Goal: Information Seeking & Learning: Check status

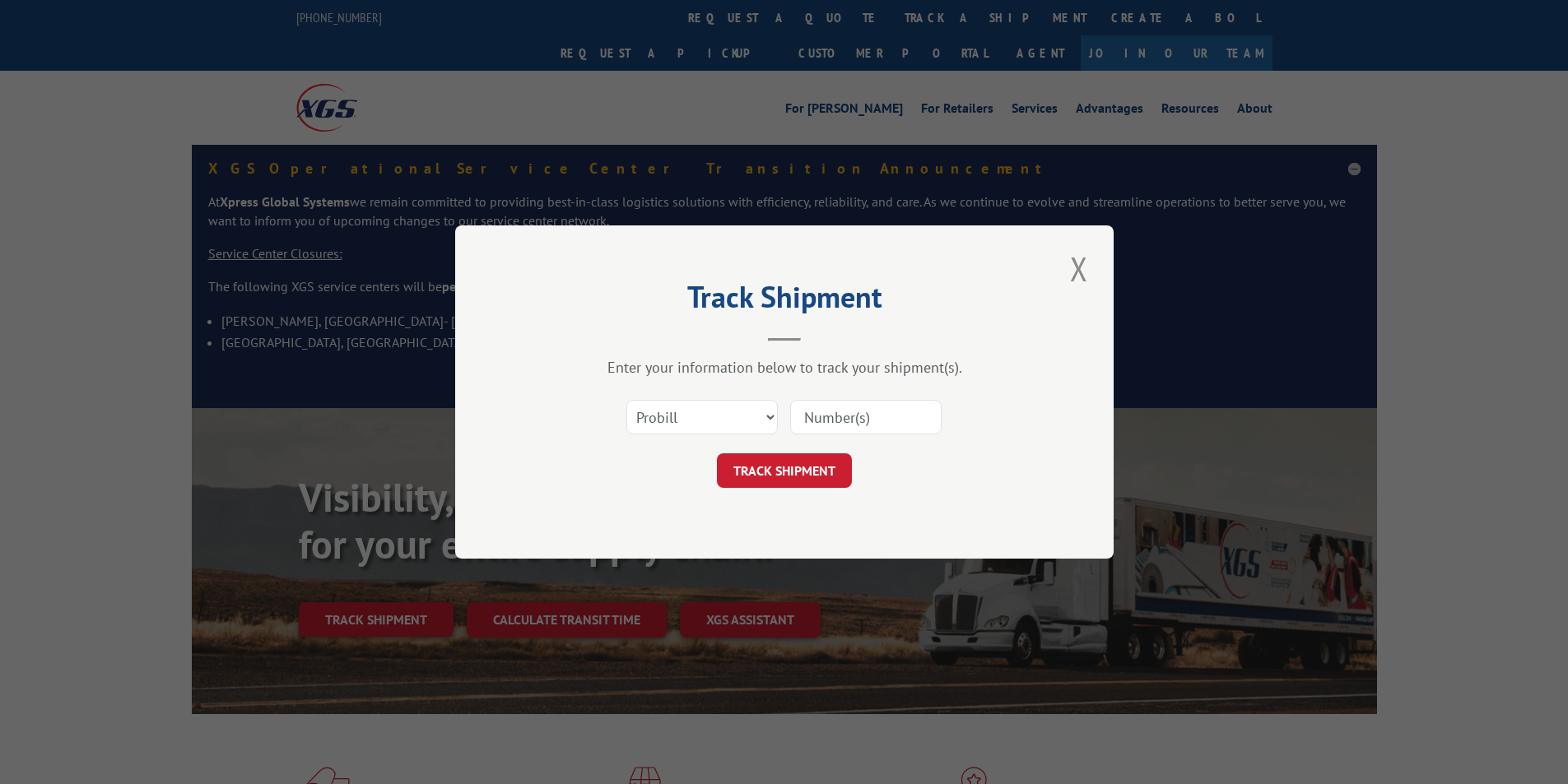
click at [667, 421] on select "Select category... Probill BOL PO" at bounding box center [702, 417] width 152 height 34
select select "bol"
click at [627, 400] on select "Select category... Probill BOL PO" at bounding box center [702, 417] width 152 height 34
click at [812, 422] on input at bounding box center [865, 417] width 152 height 34
paste input "2819262"
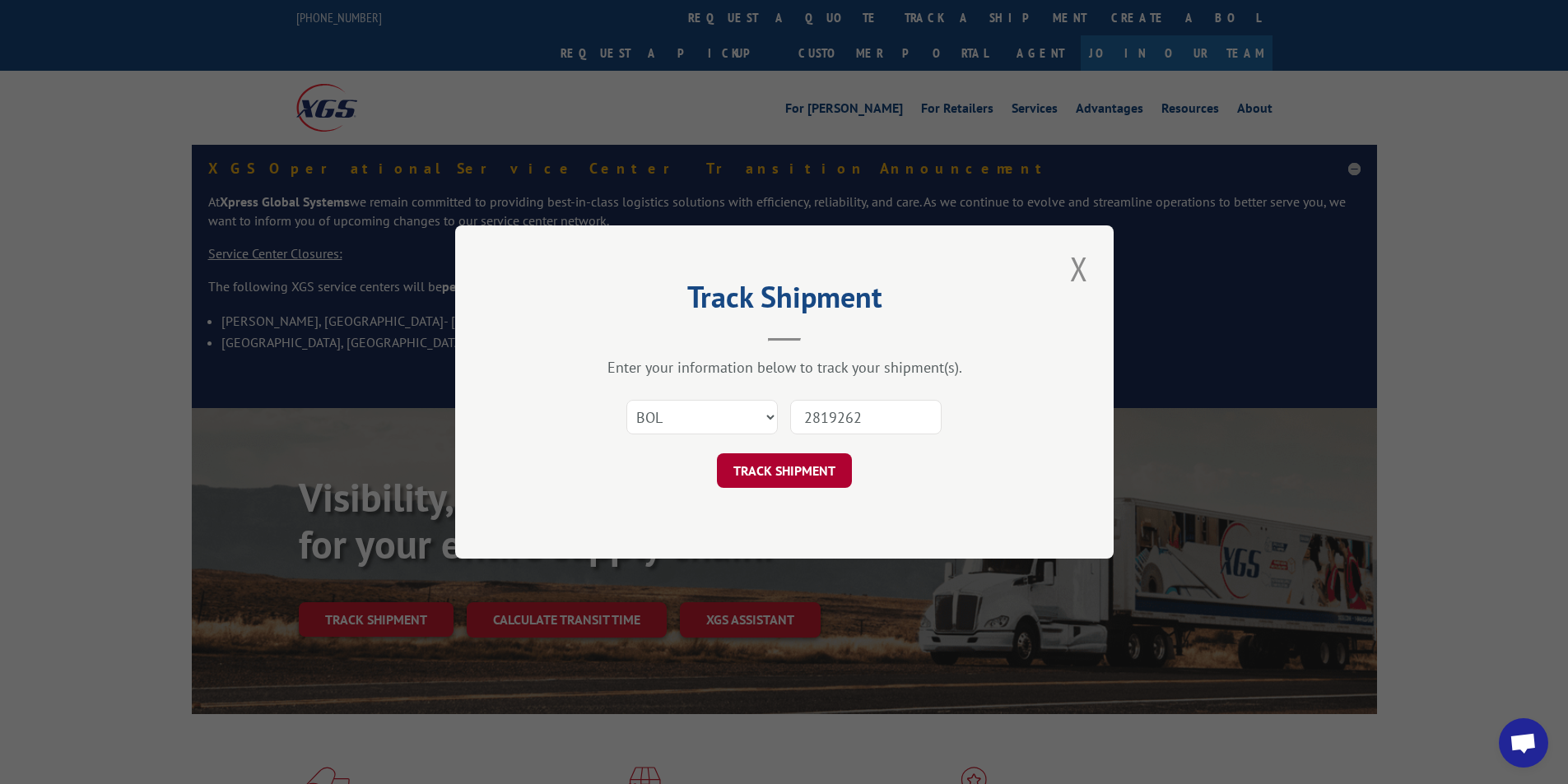
type input "2819262"
click at [804, 473] on button "TRACK SHIPMENT" at bounding box center [784, 470] width 135 height 34
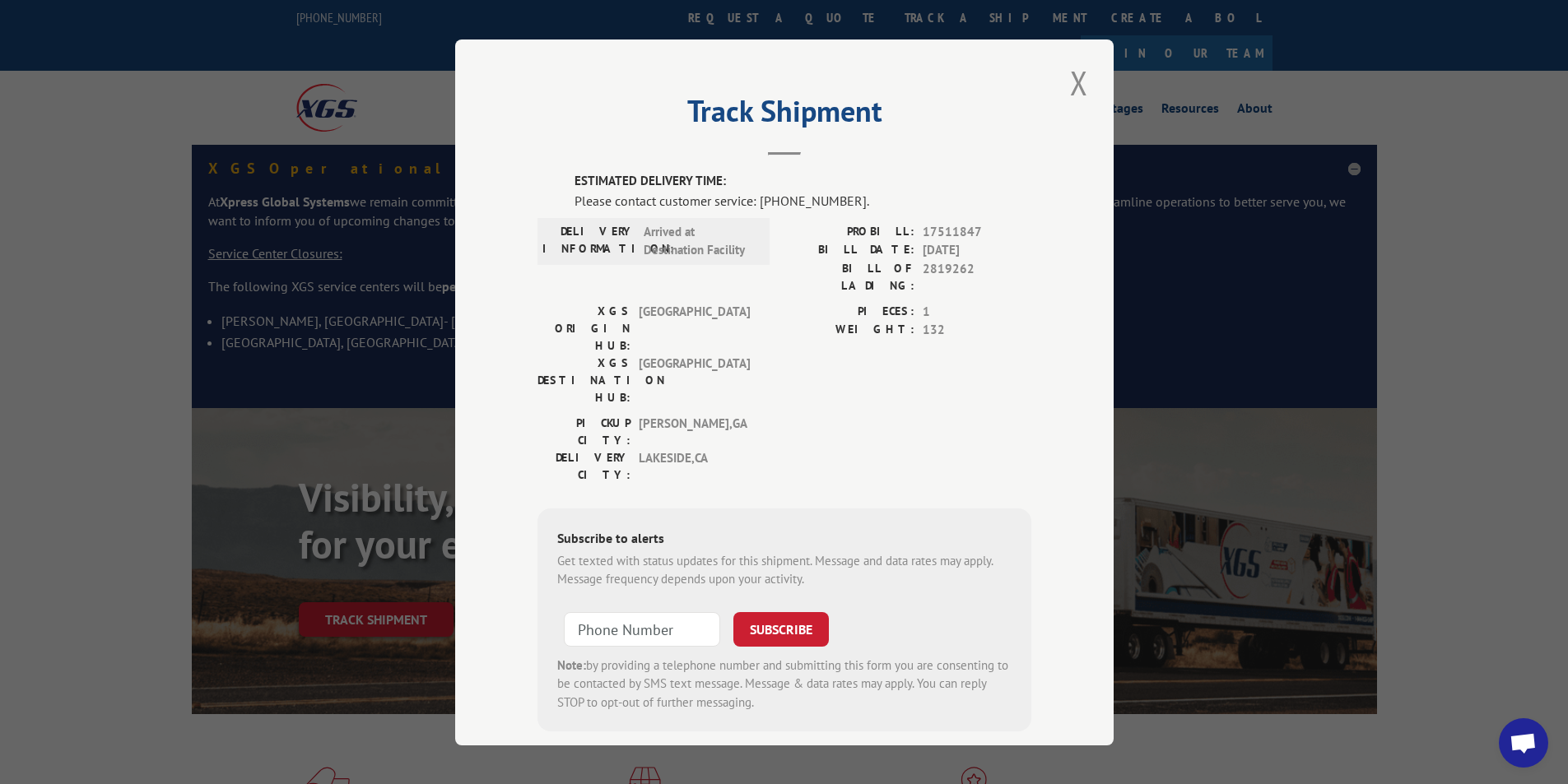
scroll to position [3, 0]
click at [1065, 82] on button "Close modal" at bounding box center [1079, 80] width 28 height 46
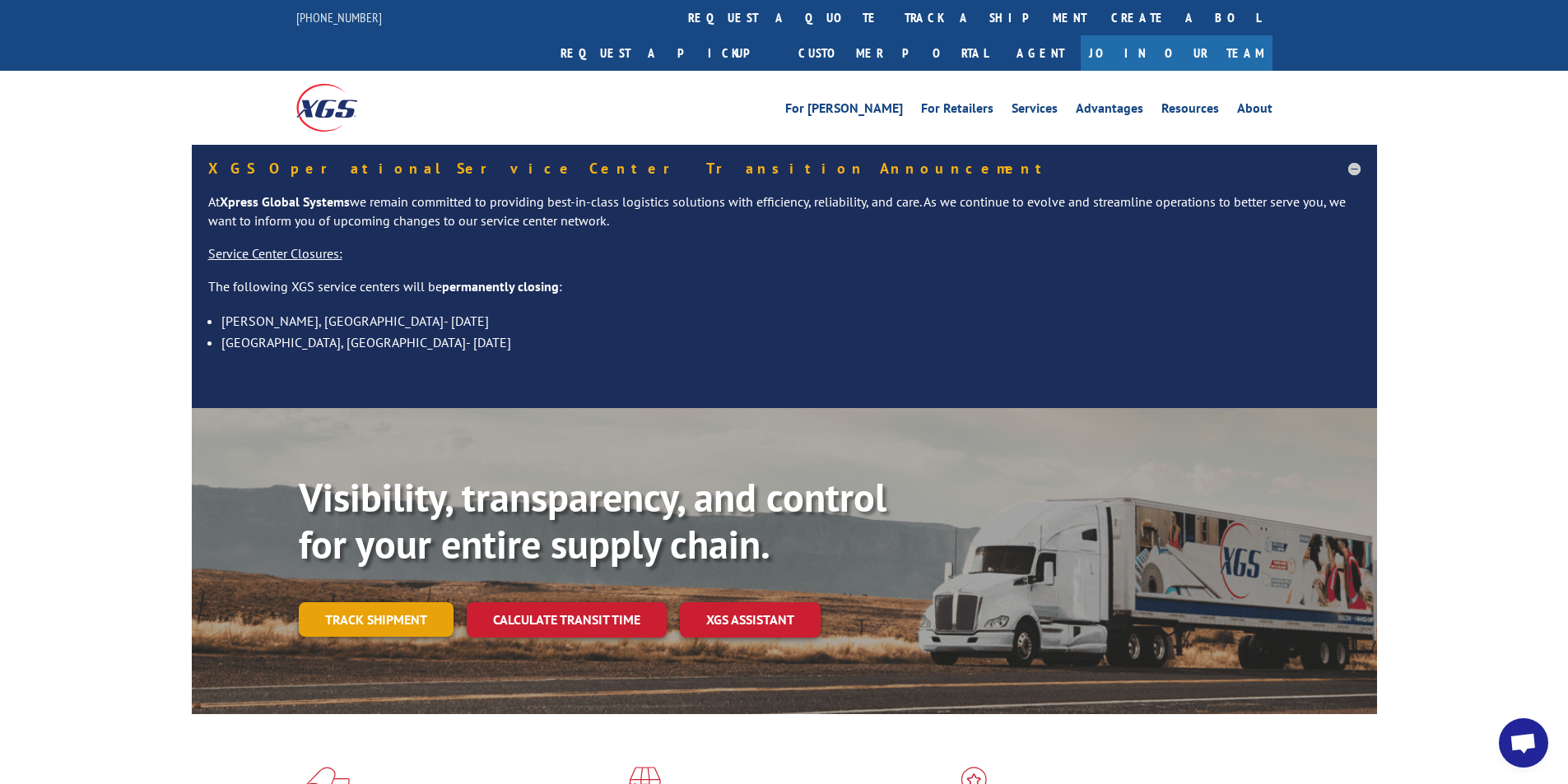
click at [337, 602] on link "Track shipment" at bounding box center [376, 619] width 155 height 34
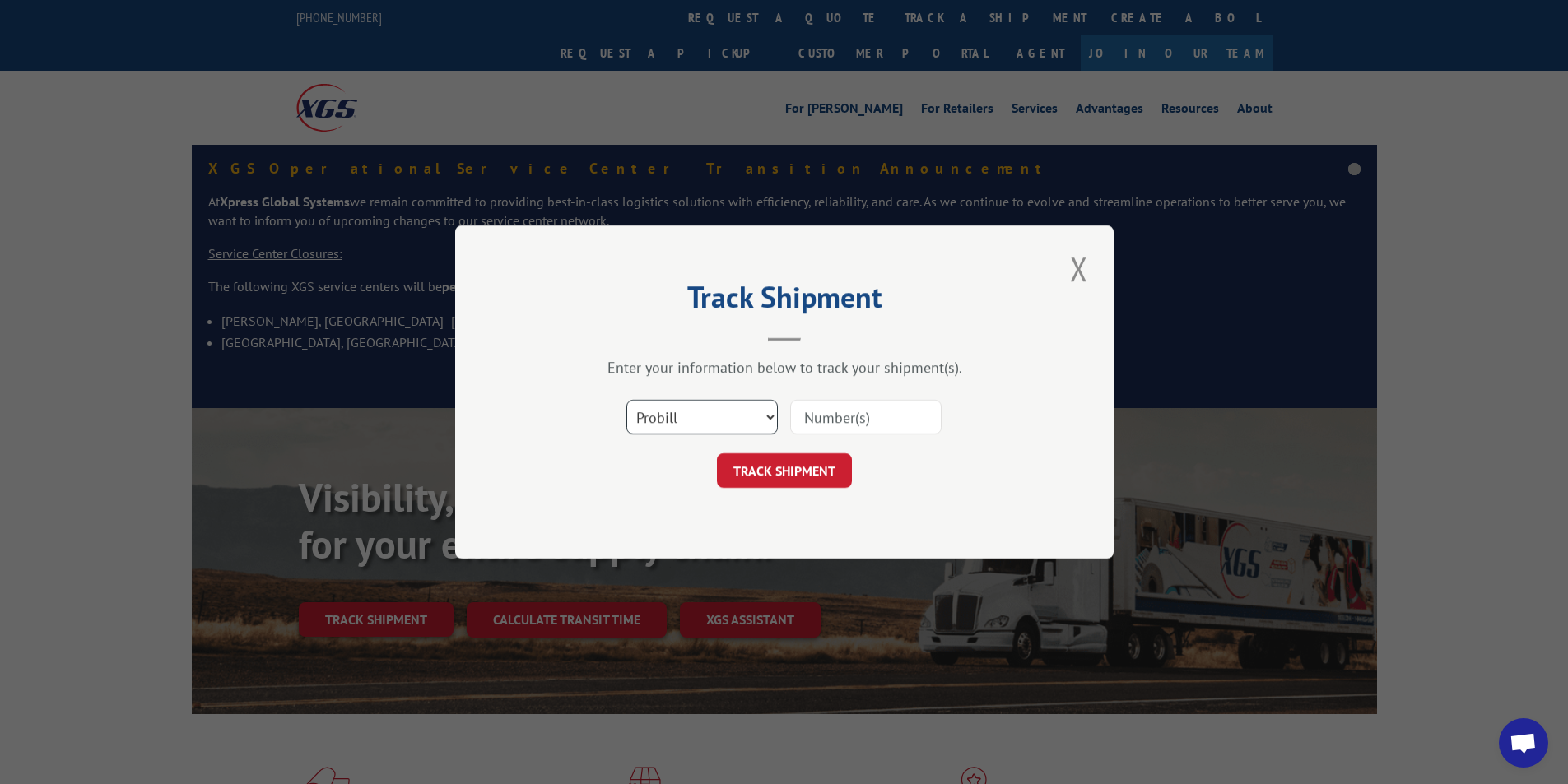
click at [710, 424] on select "Select category... Probill BOL PO" at bounding box center [702, 417] width 152 height 34
select select "bol"
click at [627, 400] on select "Select category... Probill BOL PO" at bounding box center [702, 417] width 152 height 34
click at [809, 414] on input at bounding box center [865, 417] width 152 height 34
paste input "2812553"
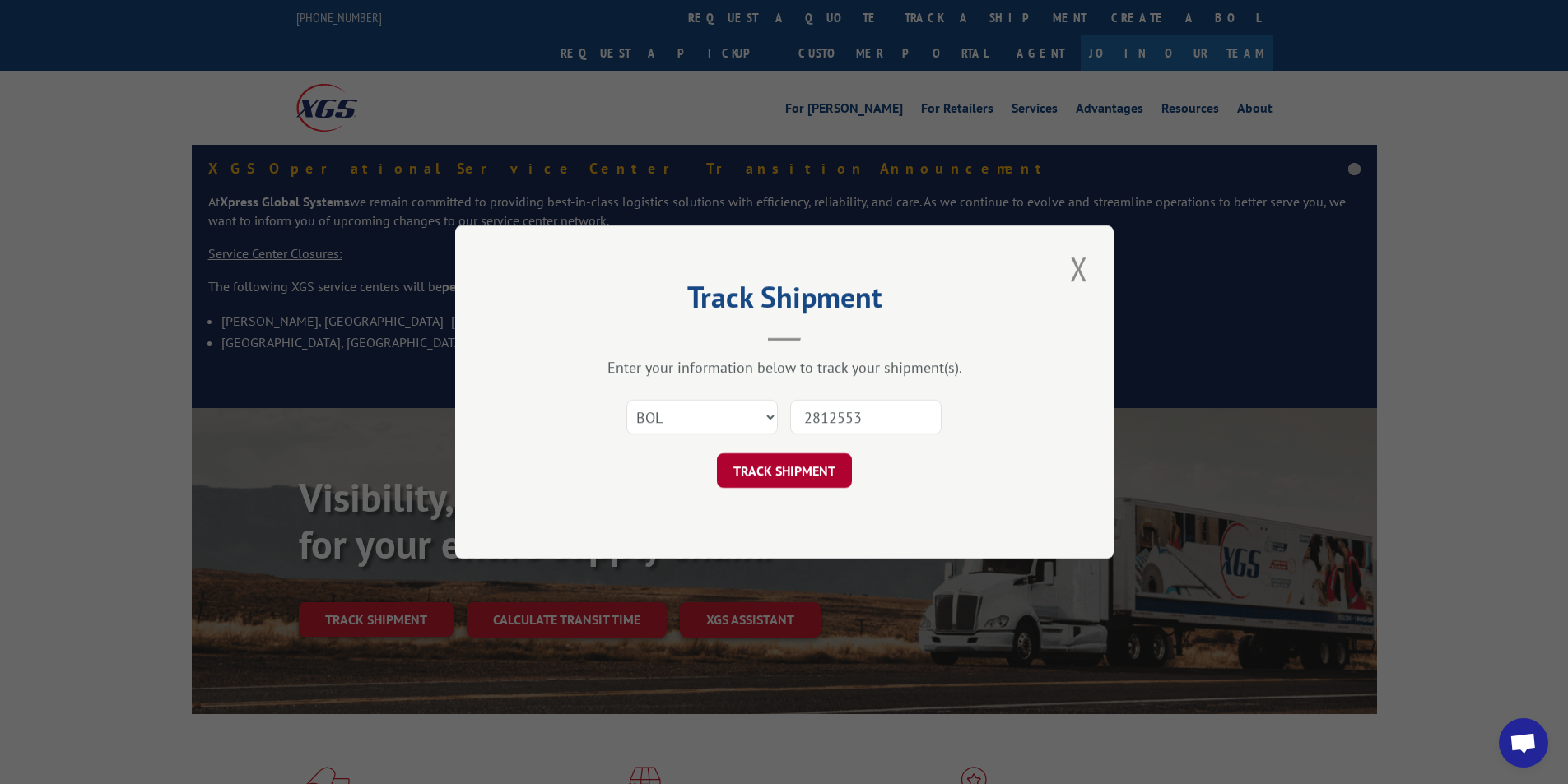
type input "2812553"
click at [827, 466] on button "TRACK SHIPMENT" at bounding box center [784, 470] width 135 height 34
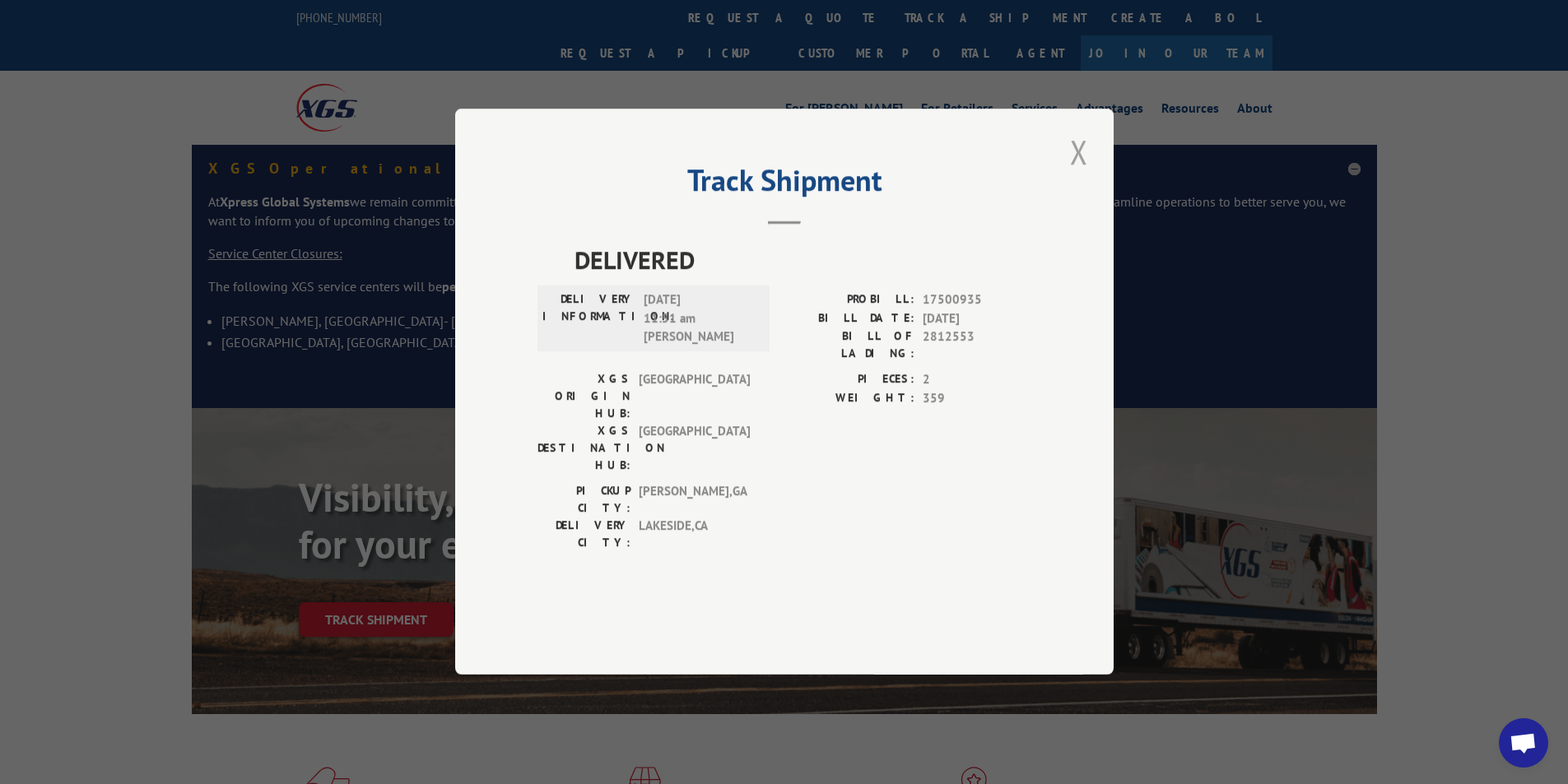
click at [1083, 174] on button "Close modal" at bounding box center [1079, 152] width 28 height 46
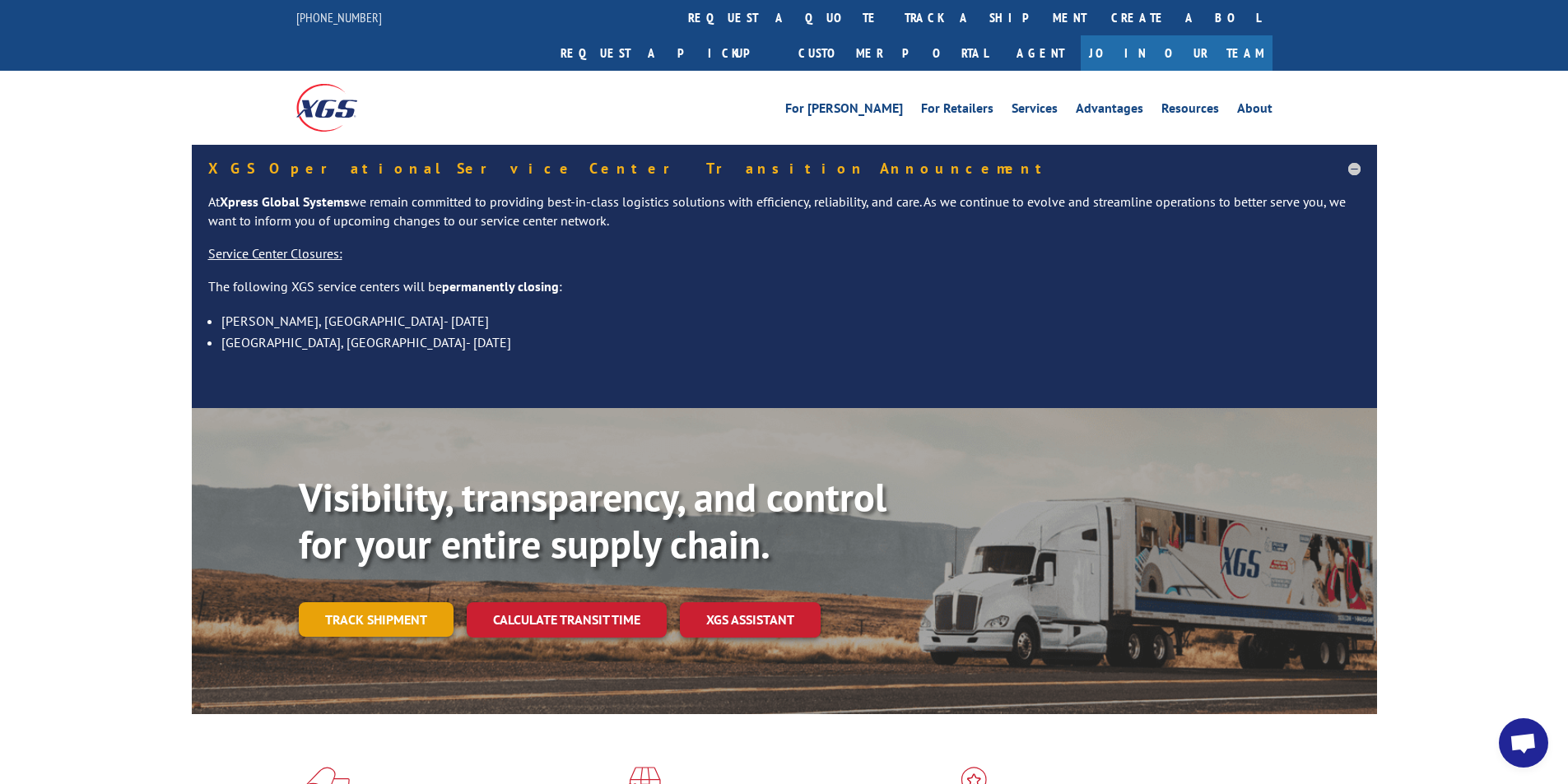
click at [376, 602] on link "Track shipment" at bounding box center [376, 619] width 155 height 34
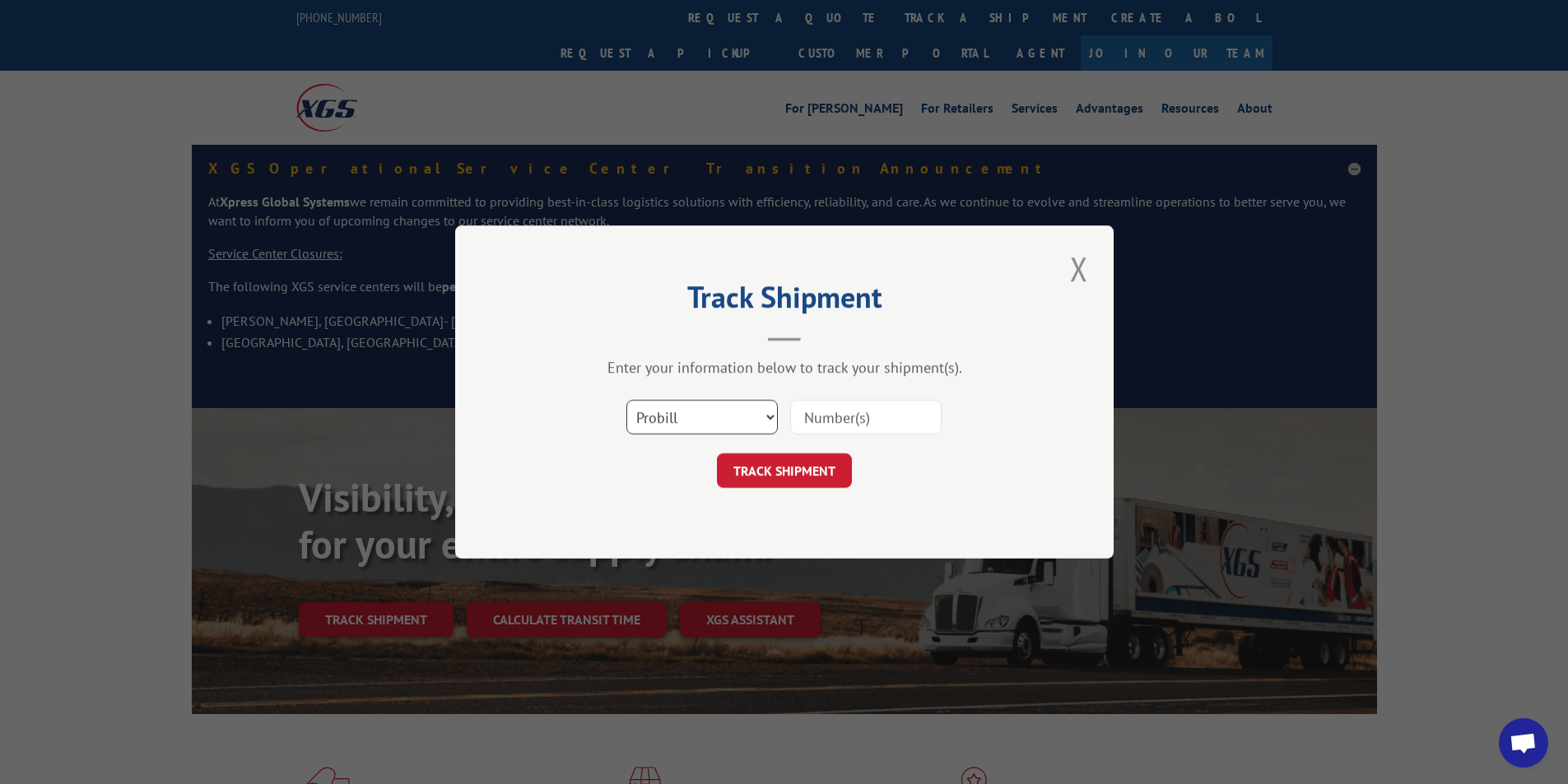
click at [699, 422] on select "Select category... Probill BOL PO" at bounding box center [702, 417] width 152 height 34
select select "bol"
click at [627, 400] on select "Select category... Probill BOL PO" at bounding box center [702, 417] width 152 height 34
click at [813, 421] on input at bounding box center [865, 417] width 152 height 34
paste input "2819262"
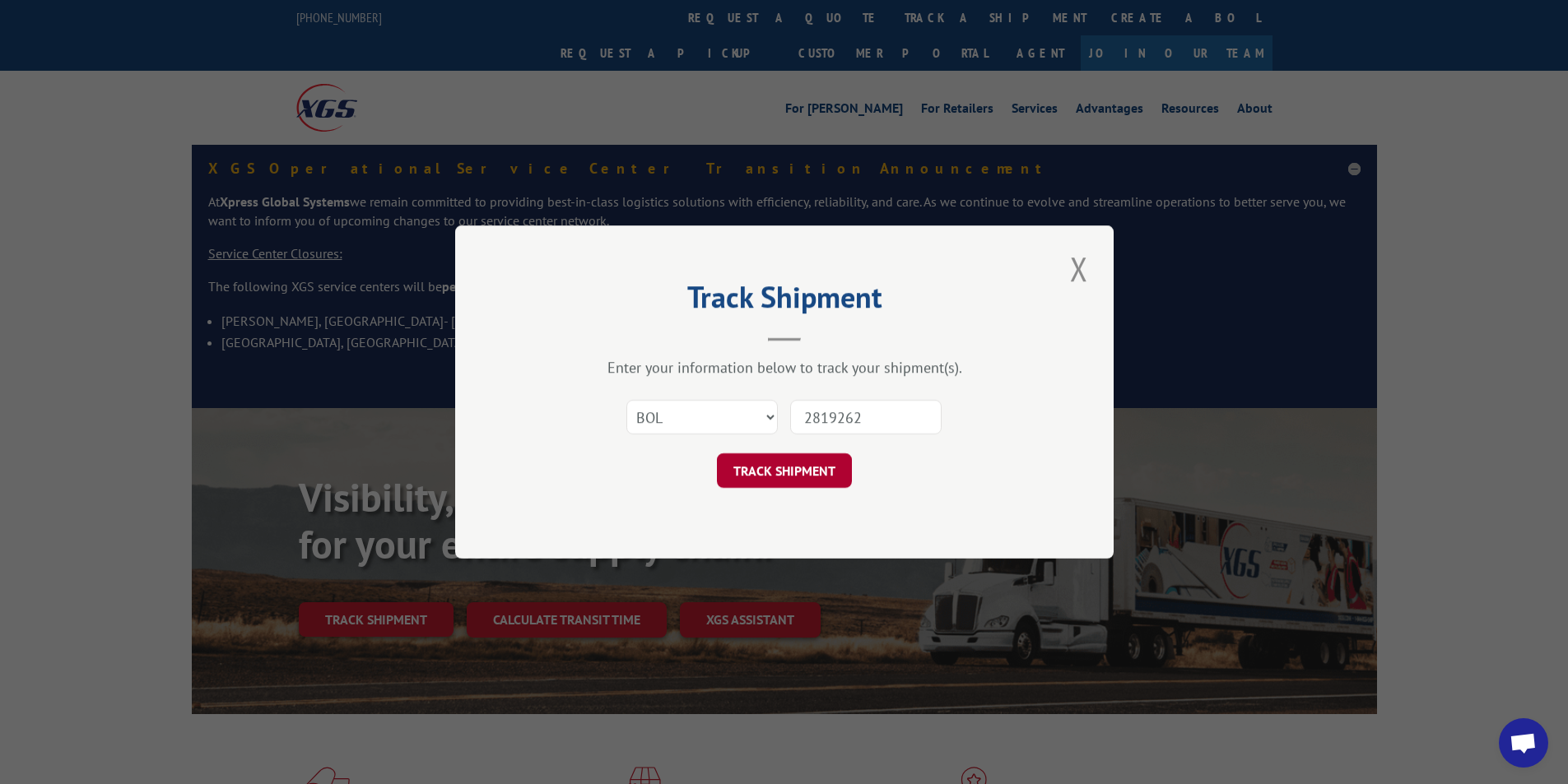
type input "2819262"
click at [811, 475] on button "TRACK SHIPMENT" at bounding box center [784, 470] width 135 height 34
